Goal: Find specific page/section: Find specific page/section

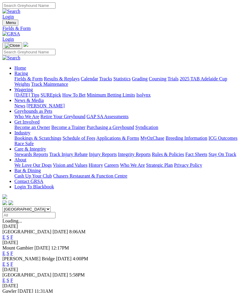
click at [13, 234] on link "F" at bounding box center [11, 236] width 3 height 5
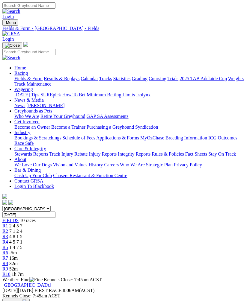
scroll to position [0, 4]
click at [5, 24] on img "Toggle navigation" at bounding box center [5, 24] width 0 height 0
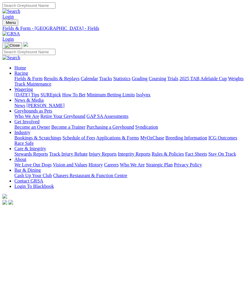
scroll to position [0, 4]
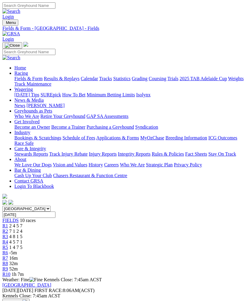
click at [43, 80] on link "Fields & Form" at bounding box center [28, 78] width 28 height 5
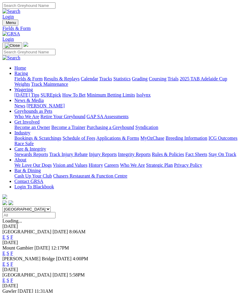
click at [13, 261] on link "F" at bounding box center [11, 263] width 3 height 5
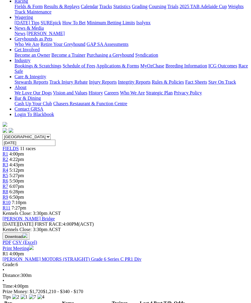
scroll to position [72, 4]
